Goal: Task Accomplishment & Management: Manage account settings

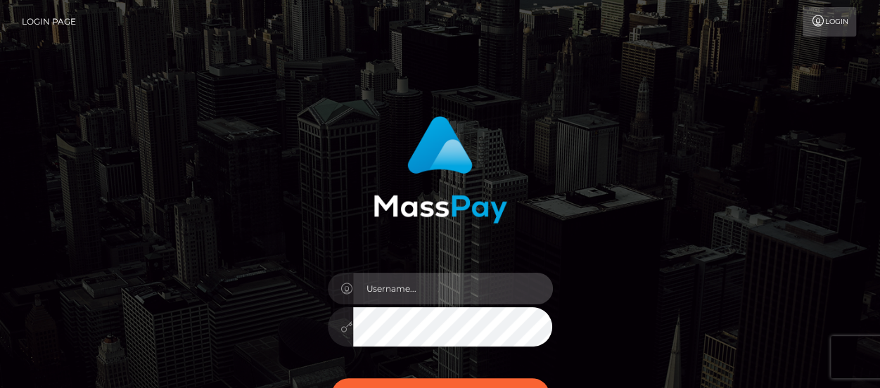
click at [373, 285] on input "text" at bounding box center [453, 289] width 200 height 32
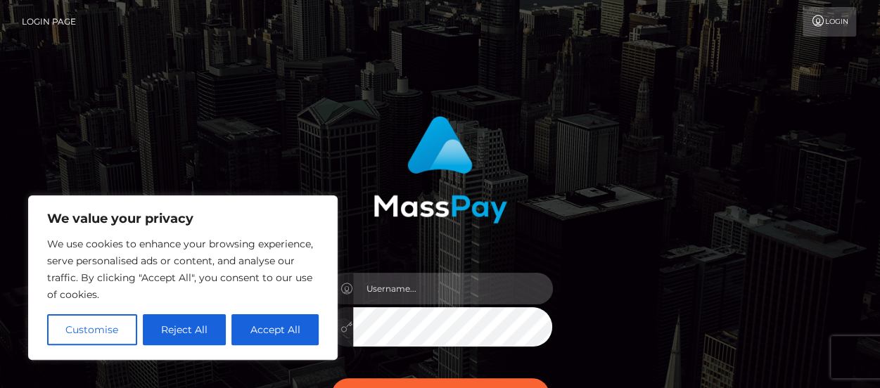
click at [414, 295] on input "text" at bounding box center [453, 289] width 200 height 32
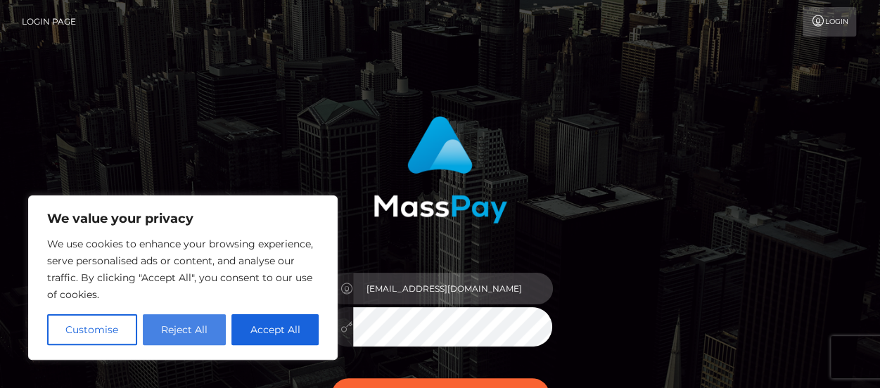
type input "miablum.of@gmail.com"
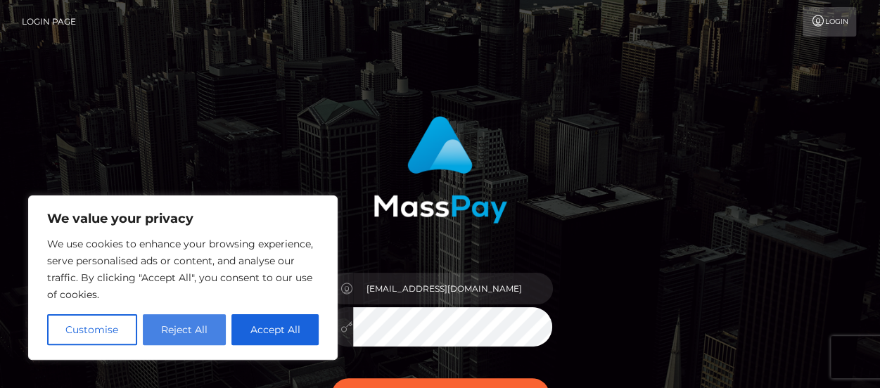
click at [207, 336] on button "Reject All" at bounding box center [185, 329] width 84 height 31
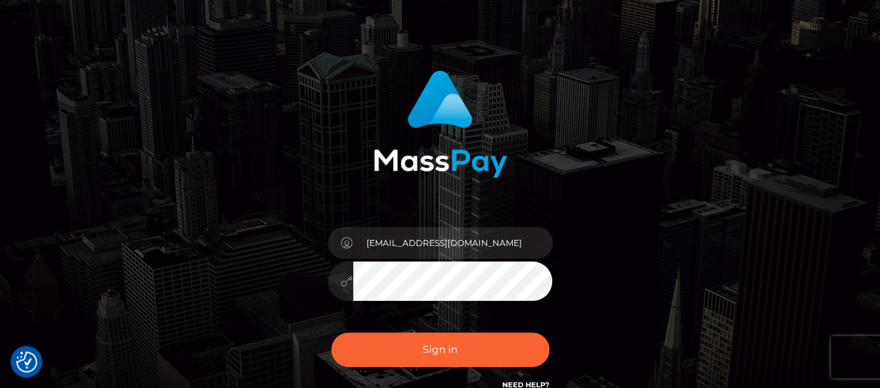
scroll to position [45, 0]
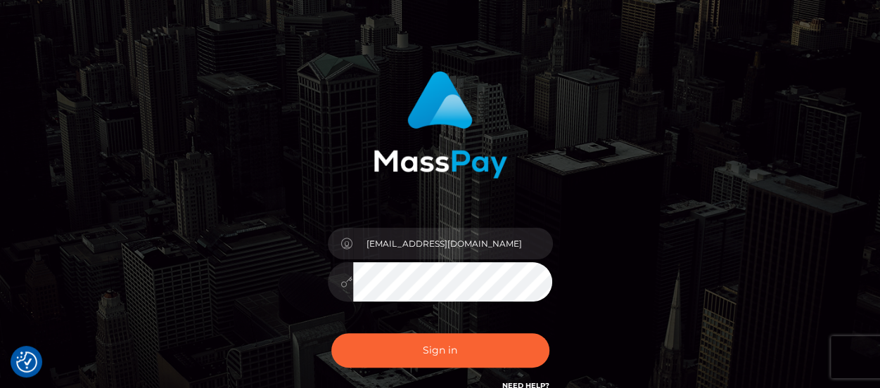
click at [384, 328] on div "Sign in Need Help?" at bounding box center [440, 356] width 246 height 63
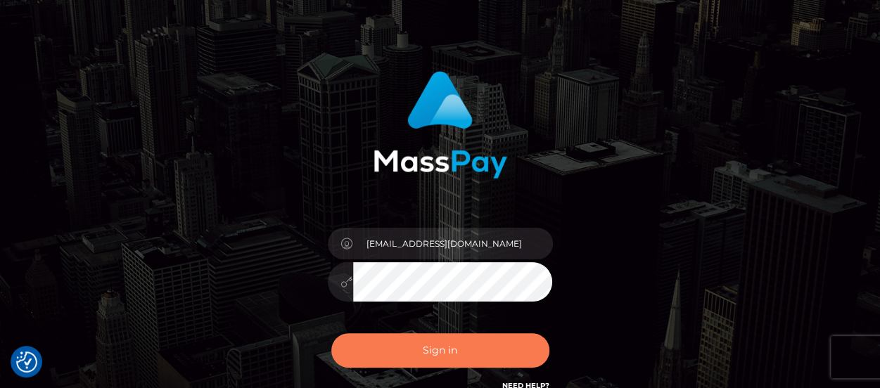
click at [387, 355] on button "Sign in" at bounding box center [440, 350] width 218 height 34
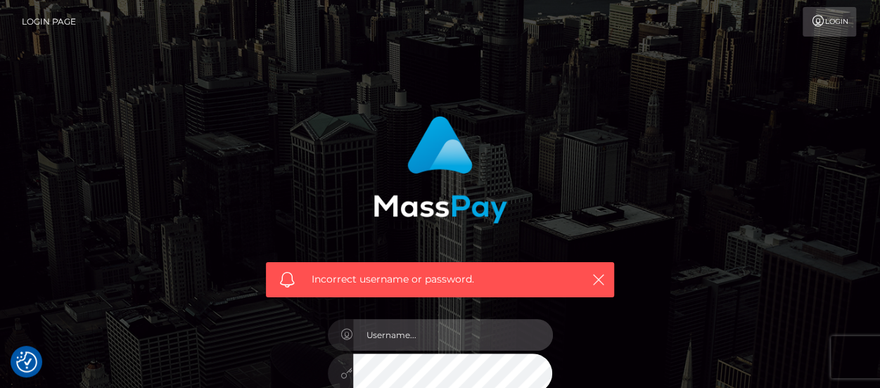
click at [418, 341] on input "text" at bounding box center [453, 335] width 200 height 32
type input "miablum.of@gmail.com"
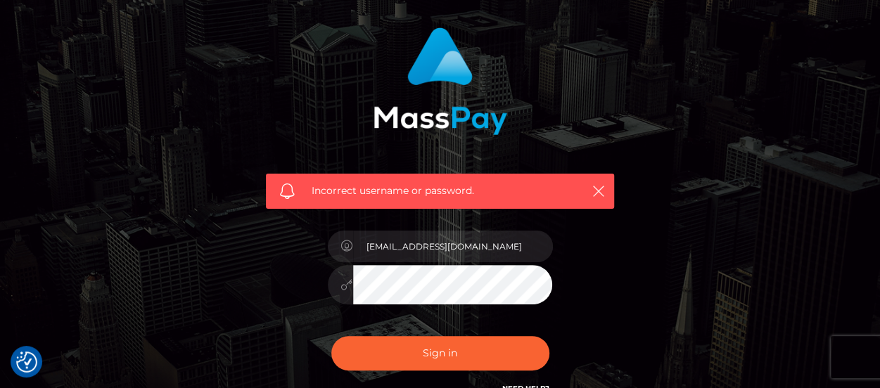
scroll to position [91, 0]
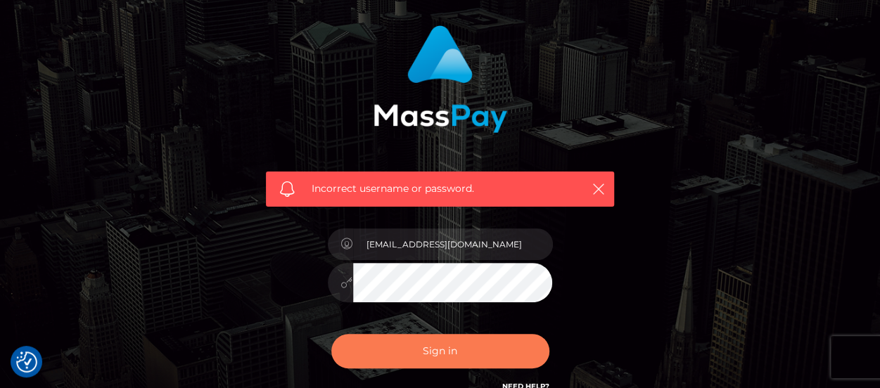
click at [400, 357] on button "Sign in" at bounding box center [440, 351] width 218 height 34
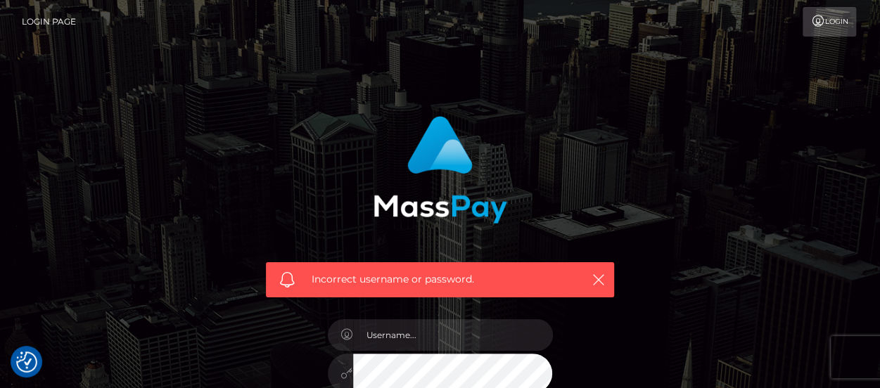
click at [824, 13] on link "Login" at bounding box center [828, 22] width 53 height 30
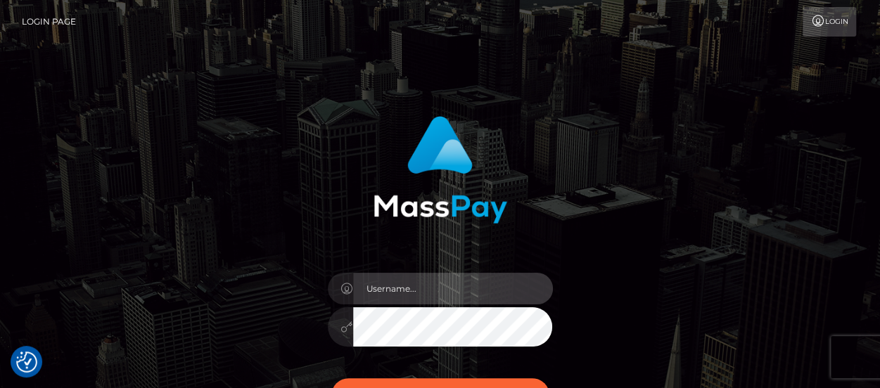
click at [394, 286] on input "text" at bounding box center [453, 289] width 200 height 32
type input "[EMAIL_ADDRESS][DOMAIN_NAME]"
